Goal: Information Seeking & Learning: Compare options

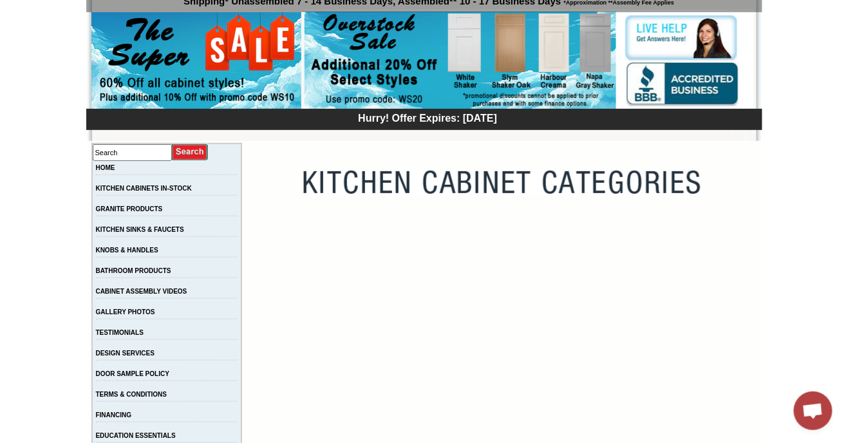
scroll to position [103, 0]
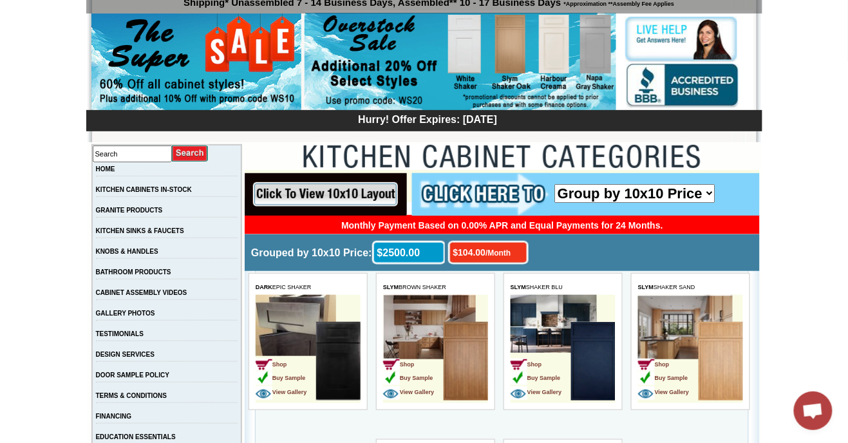
scroll to position [0, 0]
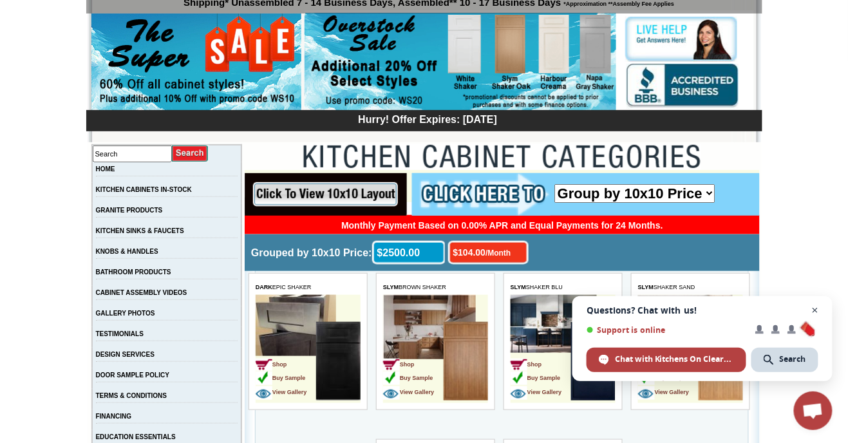
click at [816, 311] on span "Open chat" at bounding box center [816, 311] width 16 height 16
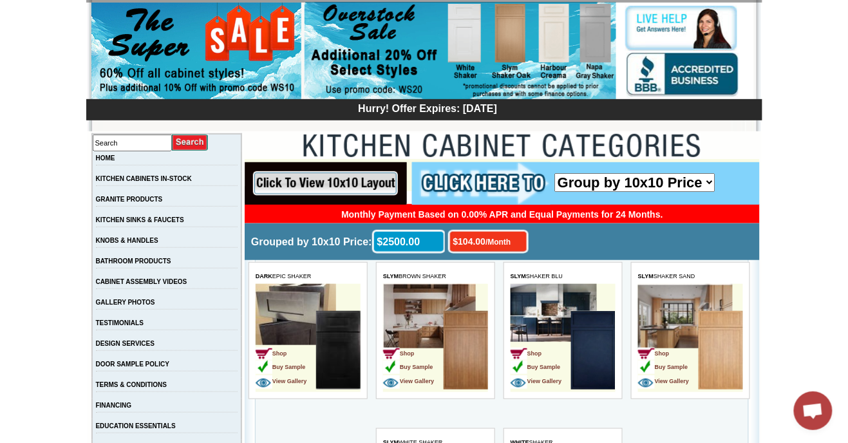
scroll to position [117, 0]
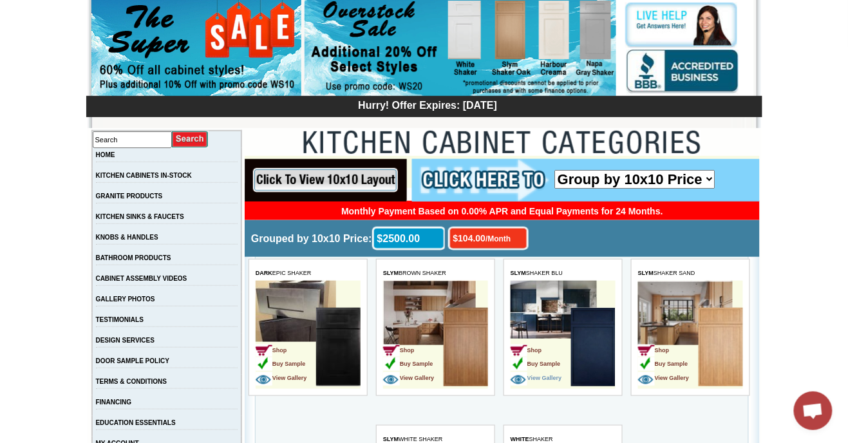
click at [529, 381] on span "View Gallery" at bounding box center [535, 377] width 51 height 6
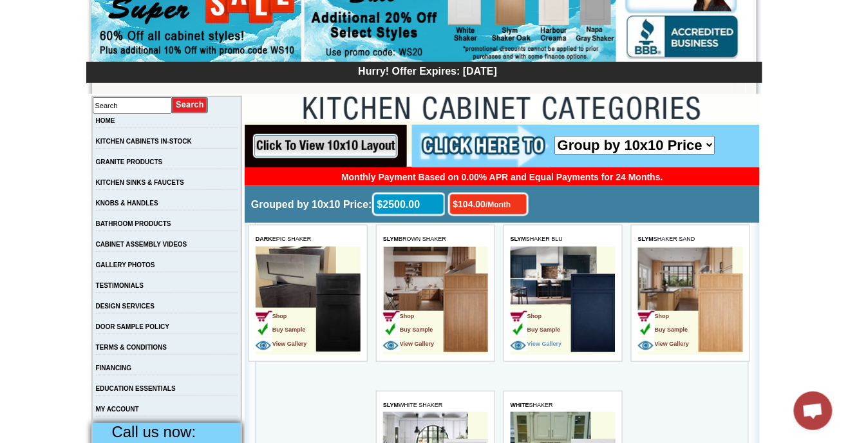
scroll to position [158, 0]
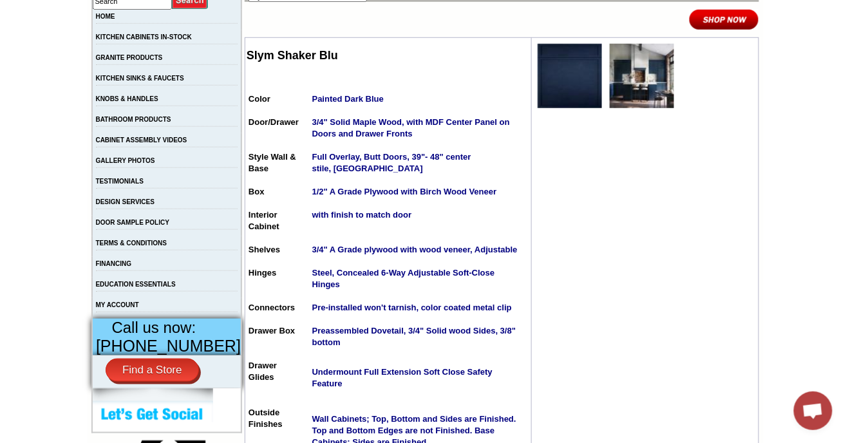
scroll to position [256, 0]
click at [565, 80] on img at bounding box center [570, 75] width 64 height 64
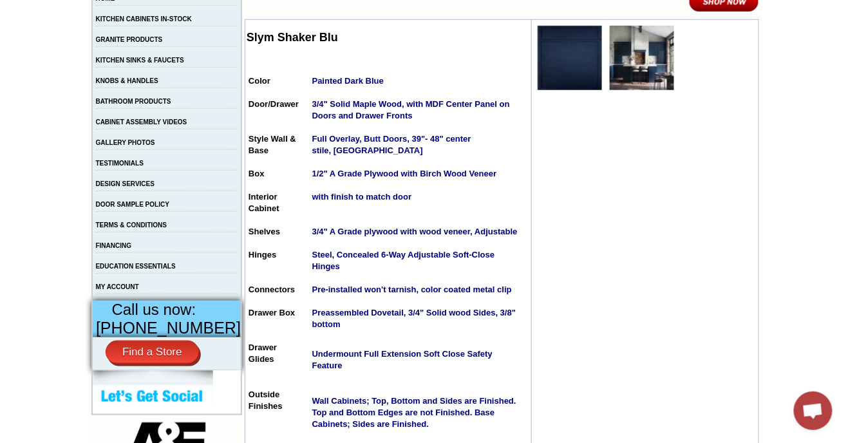
scroll to position [298, 0]
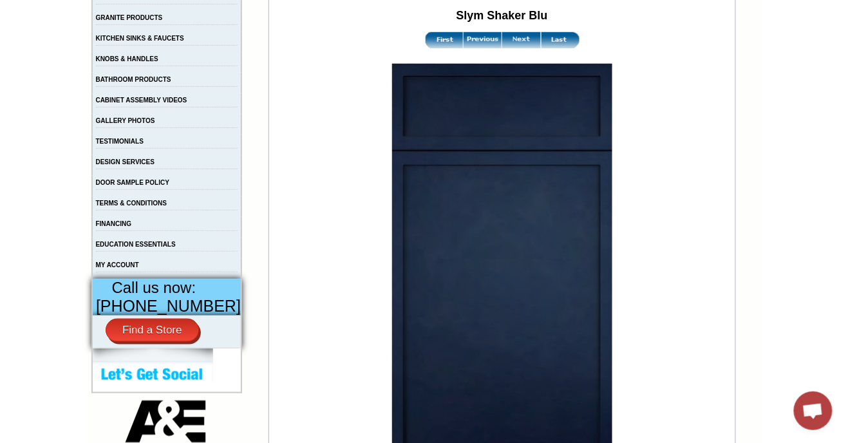
scroll to position [295, 0]
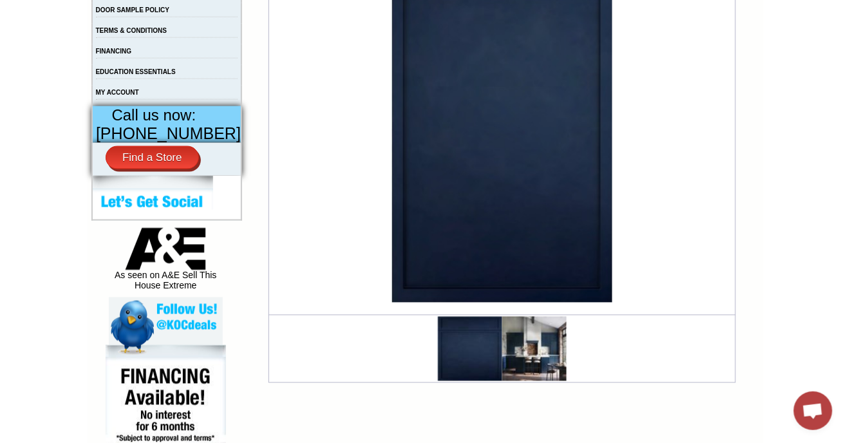
click at [418, 143] on img at bounding box center [502, 96] width 221 height 412
click at [524, 367] on img at bounding box center [534, 349] width 64 height 64
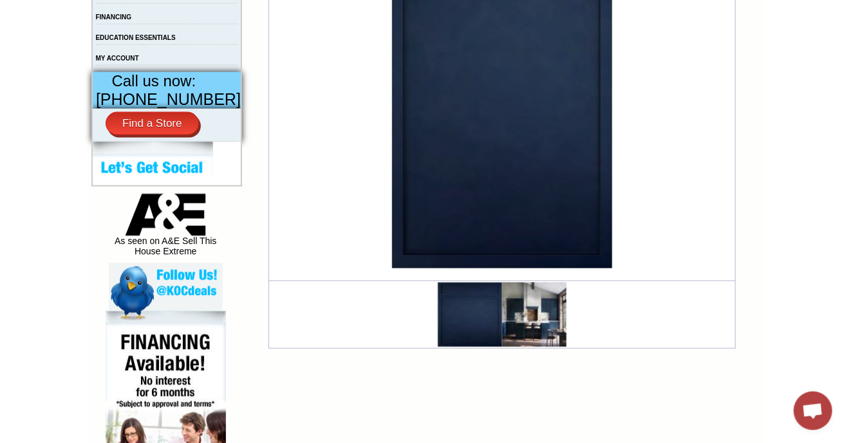
scroll to position [510, 0]
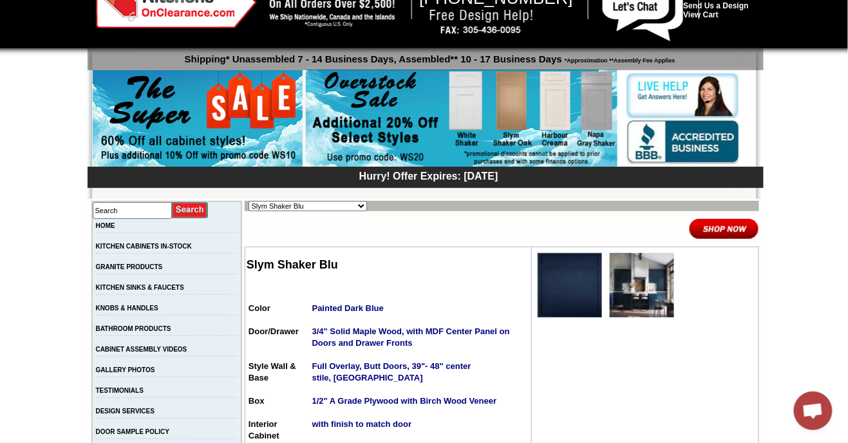
scroll to position [46, 0]
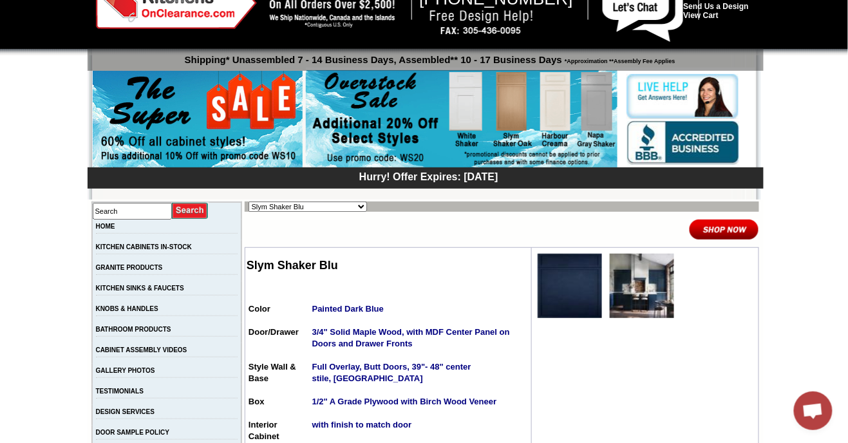
click at [330, 209] on select "Alabaster Shaker Altmann Yellow Walnut Ashton White Shaker Baycreek Gray Bellmo…" at bounding box center [308, 207] width 119 height 10
select select "/gallery.php?RollID=Taupe_Linen_Shaker"
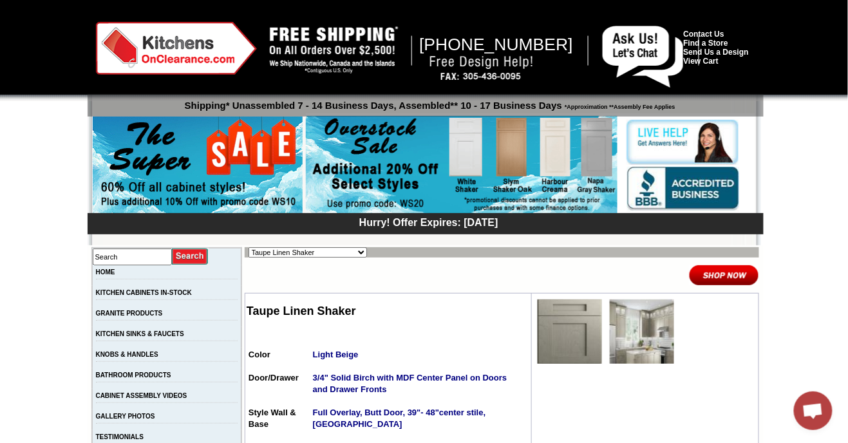
click at [630, 336] on img at bounding box center [642, 332] width 64 height 64
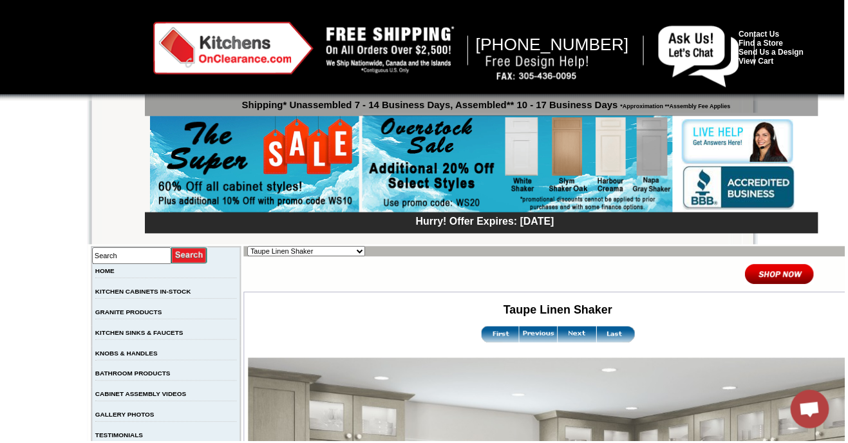
click at [316, 253] on select "Alabaster Shaker [PERSON_NAME] Yellow Walnut [PERSON_NAME] Shaker Baycreek Gray…" at bounding box center [308, 252] width 119 height 10
select select "/gallery.php?RollID=Wellington_Walnut"
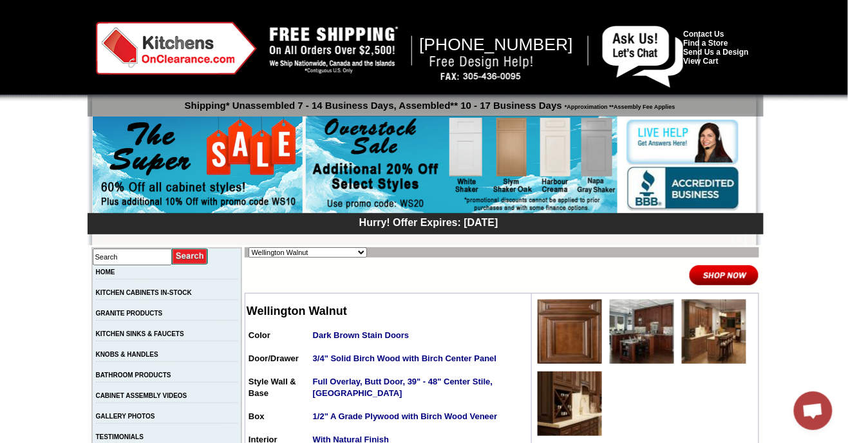
click at [334, 251] on select "Alabaster Shaker [PERSON_NAME] Yellow Walnut [PERSON_NAME] Shaker Baycreek Gray…" at bounding box center [308, 252] width 119 height 10
select select "/gallery.php?RollID=White_Shaker"
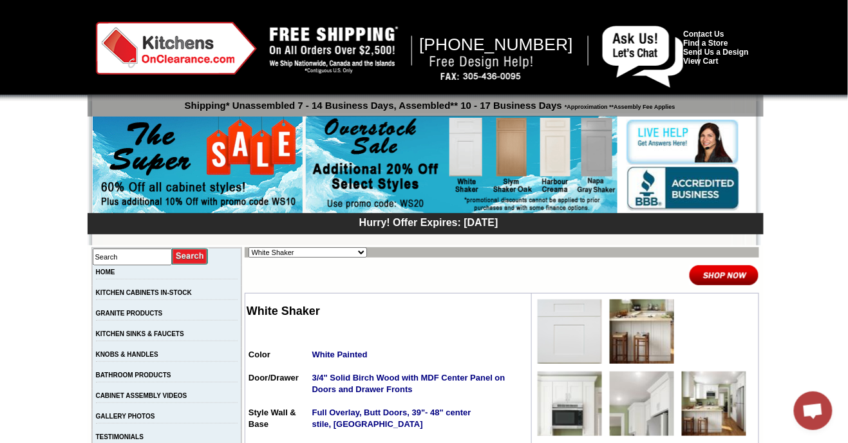
click at [331, 251] on select "Alabaster Shaker Altmann Yellow Walnut Ashton White Shaker Baycreek Gray Bellmo…" at bounding box center [308, 252] width 119 height 10
select select "/gallery.php?RollID=White_Night"
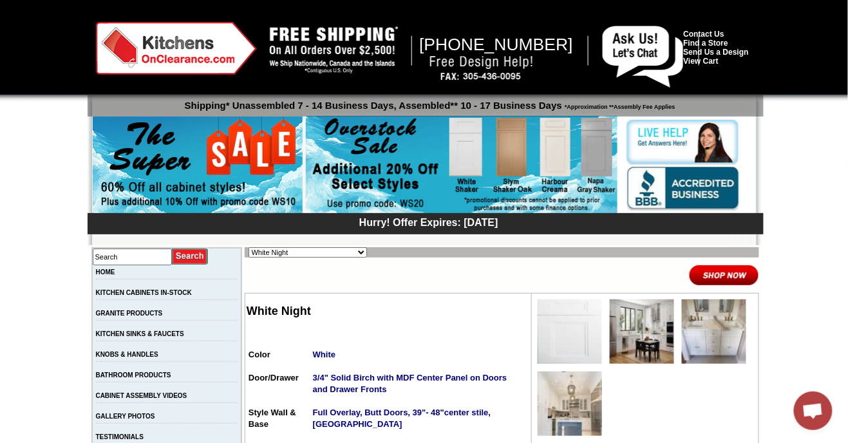
click at [332, 248] on select "Alabaster Shaker [PERSON_NAME] Yellow Walnut [PERSON_NAME] Shaker Baycreek Gray…" at bounding box center [308, 252] width 119 height 10
select select "/gallery.php?RollID=White_Linen_Shaker"
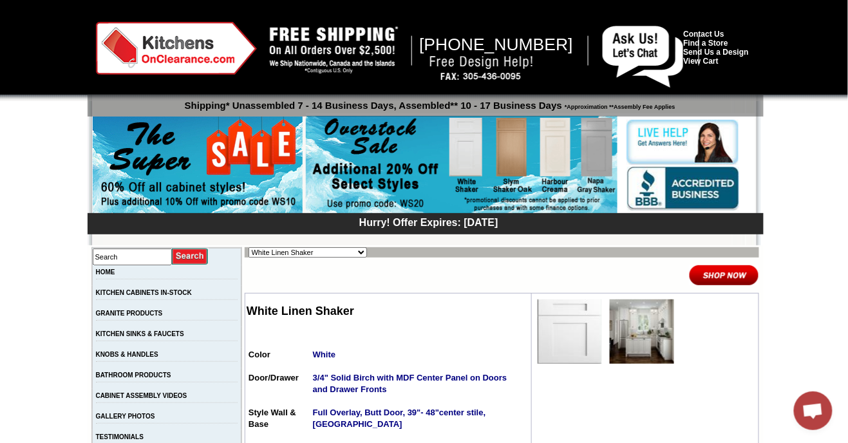
click at [329, 249] on select "Alabaster Shaker [PERSON_NAME] Yellow Walnut [PERSON_NAME] Shaker Baycreek Gray…" at bounding box center [308, 252] width 119 height 10
select select "/gallery.php?RollID=Westwood_Brown_Shaker"
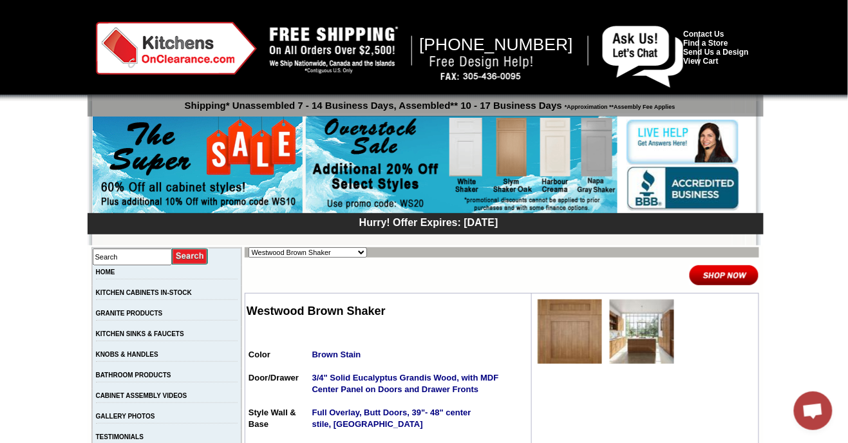
click at [330, 249] on select "Alabaster Shaker [PERSON_NAME] Yellow Walnut [PERSON_NAME] Shaker Baycreek Gray…" at bounding box center [308, 252] width 119 height 10
click at [332, 249] on select "Alabaster Shaker [PERSON_NAME] Yellow Walnut [PERSON_NAME] Shaker Baycreek Gray…" at bounding box center [308, 252] width 119 height 10
select select "/gallery.php?RollID=Wellington_Walnut"
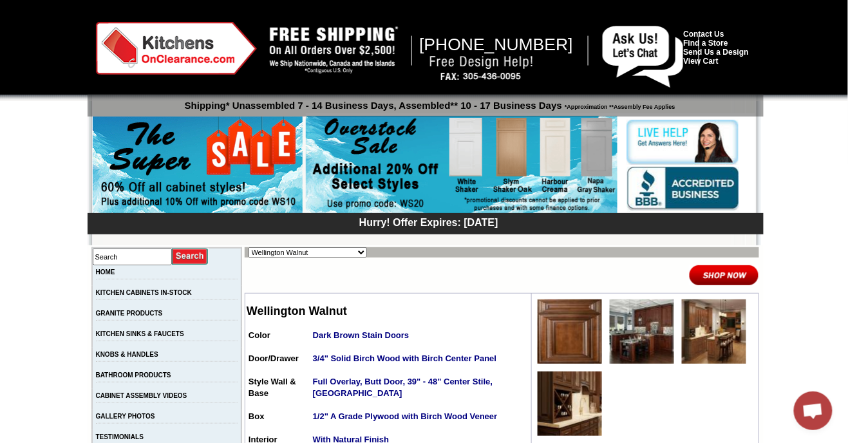
click at [331, 252] on select "Alabaster Shaker [PERSON_NAME] Yellow Walnut [PERSON_NAME] Shaker Baycreek Gray…" at bounding box center [308, 252] width 119 height 10
select select "/gallery.php?RollID=Weathered_Gray"
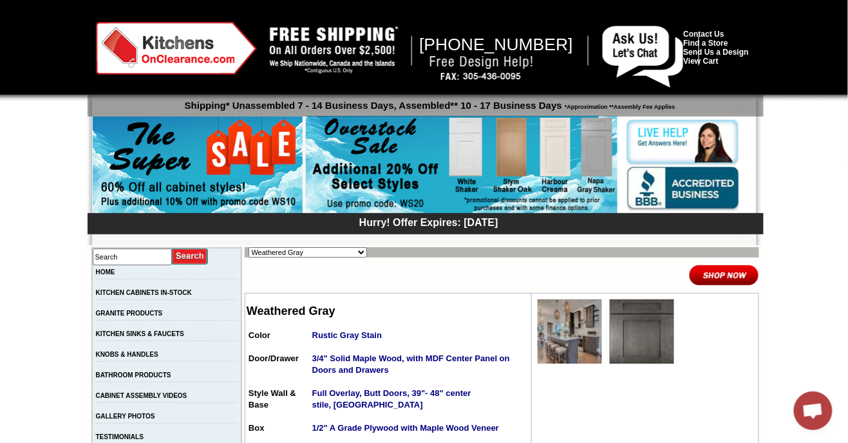
click at [557, 345] on img at bounding box center [570, 332] width 64 height 64
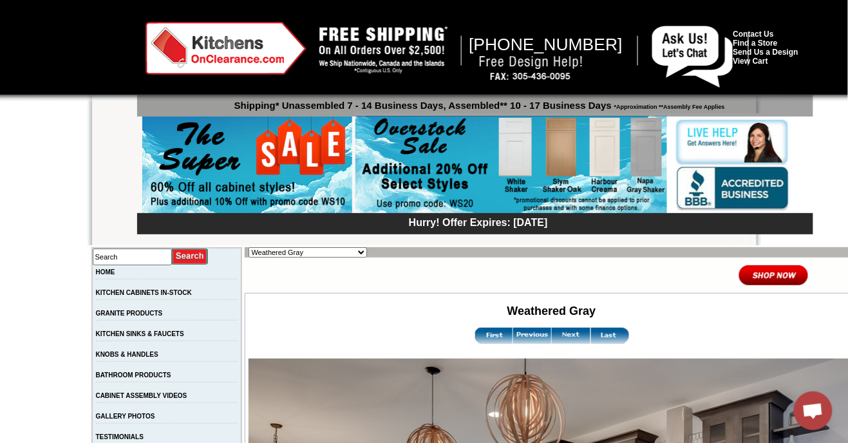
click at [311, 254] on select "Alabaster Shaker Altmann Yellow Walnut Ashton White Shaker Baycreek Gray Bellmo…" at bounding box center [308, 252] width 119 height 10
select select "/gallery.php?RollID=Waldron_Brown_Shaker"
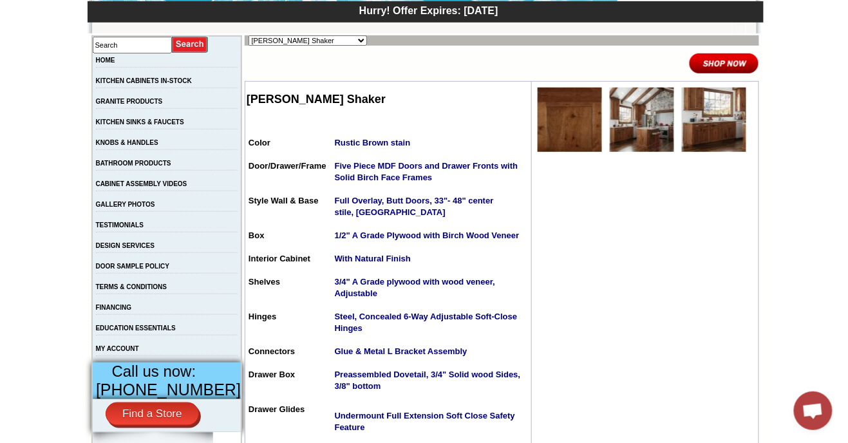
scroll to position [211, 0]
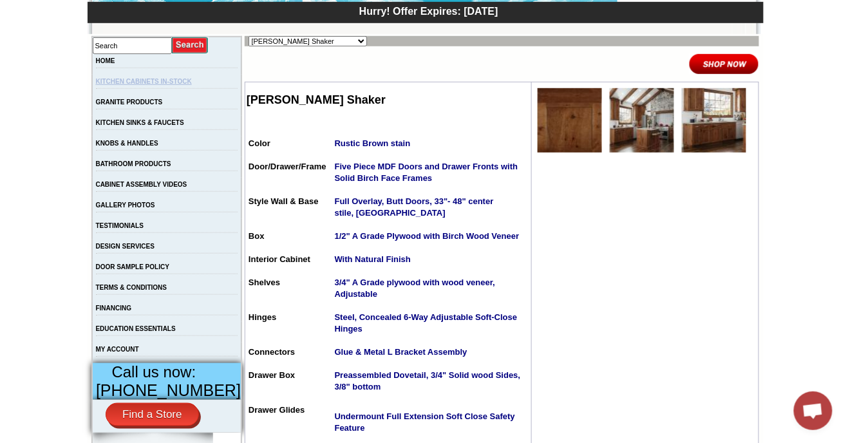
click at [134, 81] on link "KITCHEN CABINETS IN-STOCK" at bounding box center [144, 81] width 96 height 7
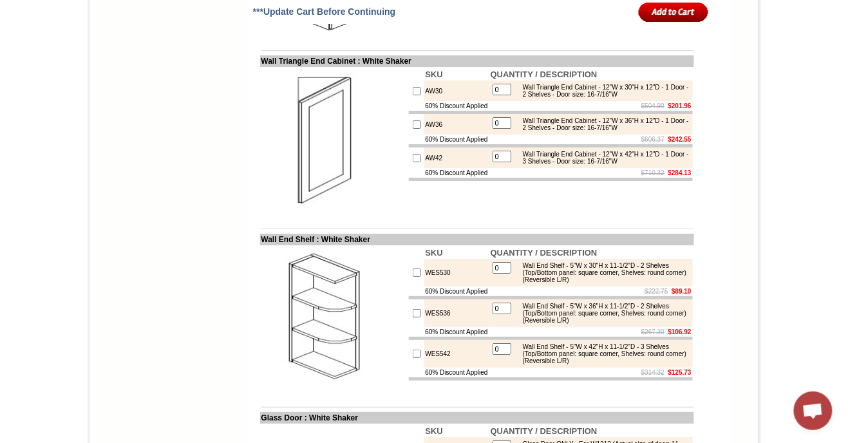
scroll to position [3809, 0]
